Goal: Task Accomplishment & Management: Use online tool/utility

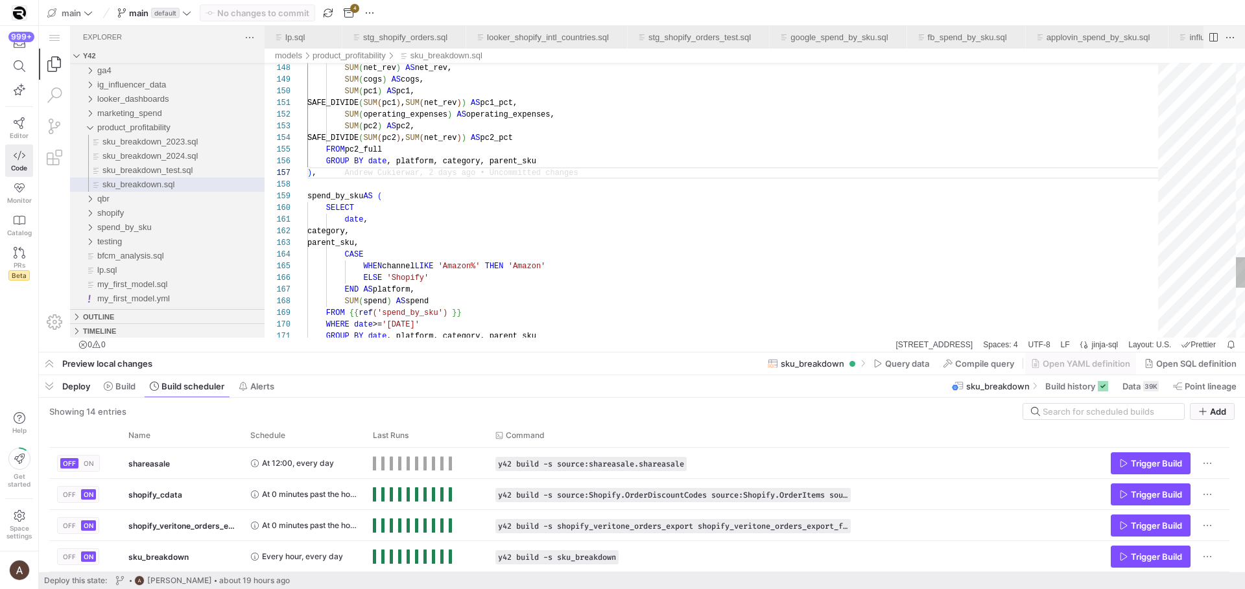
scroll to position [70, 9]
